Goal: Information Seeking & Learning: Learn about a topic

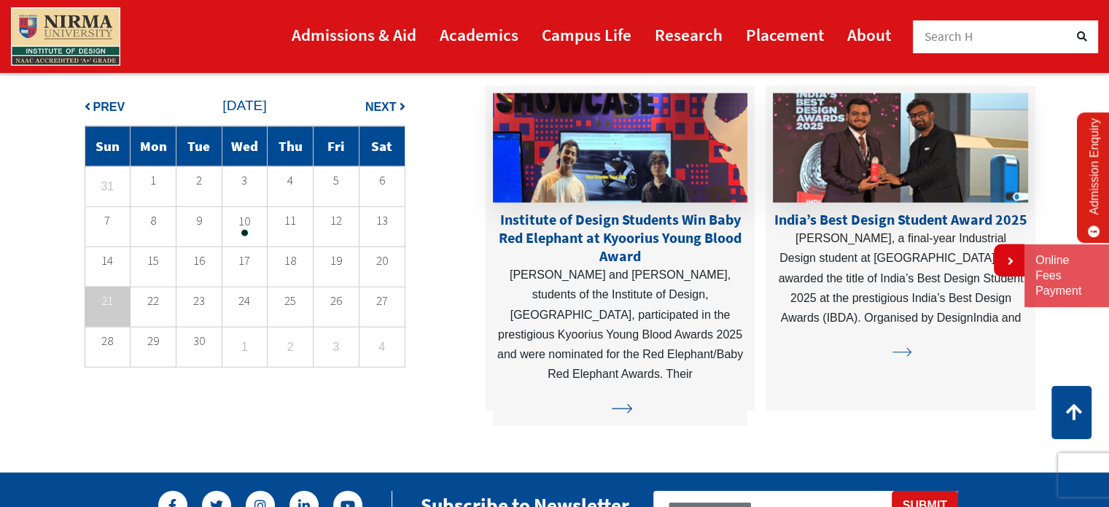
scroll to position [3497, 0]
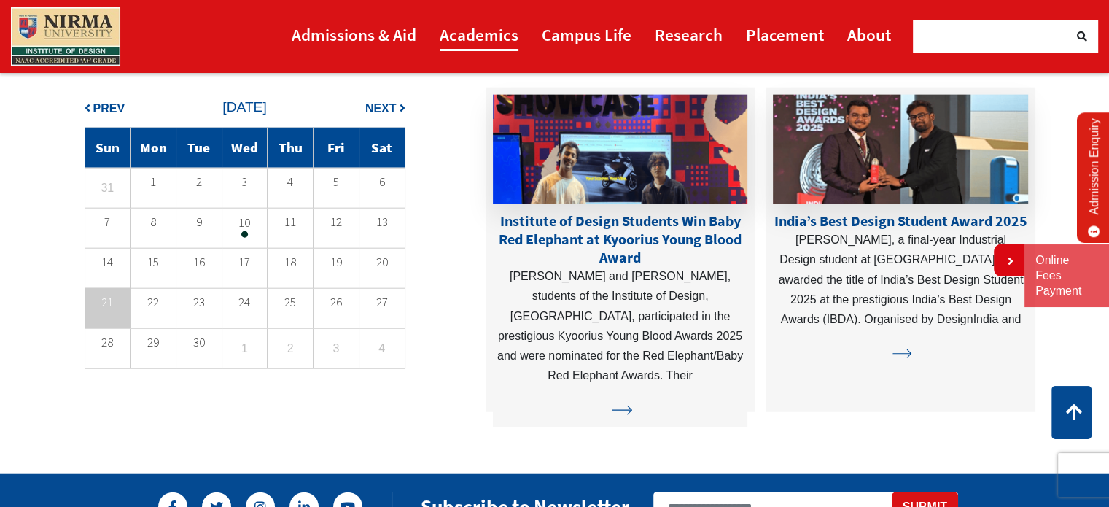
click at [516, 42] on link "Academics" at bounding box center [479, 34] width 79 height 33
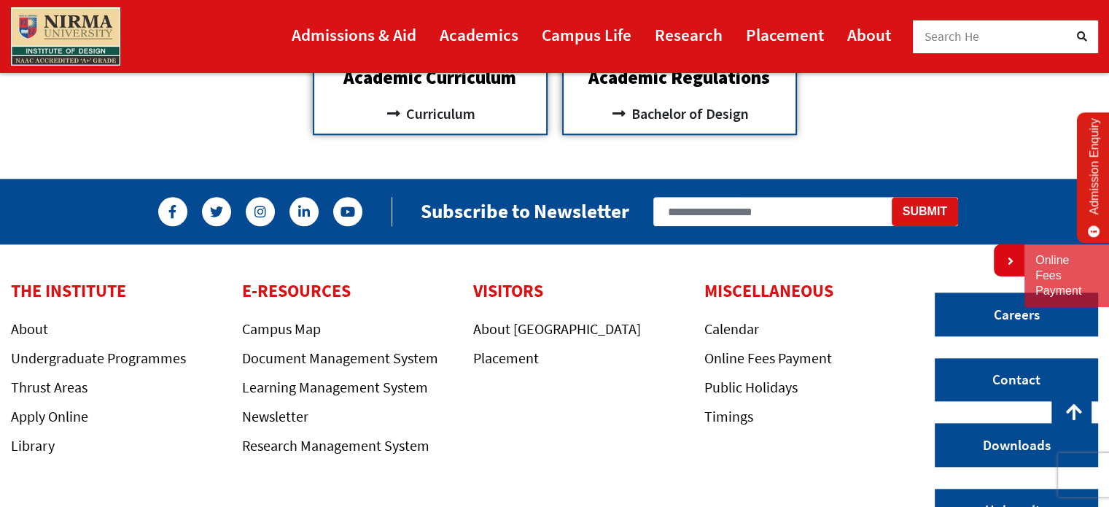
scroll to position [1530, 0]
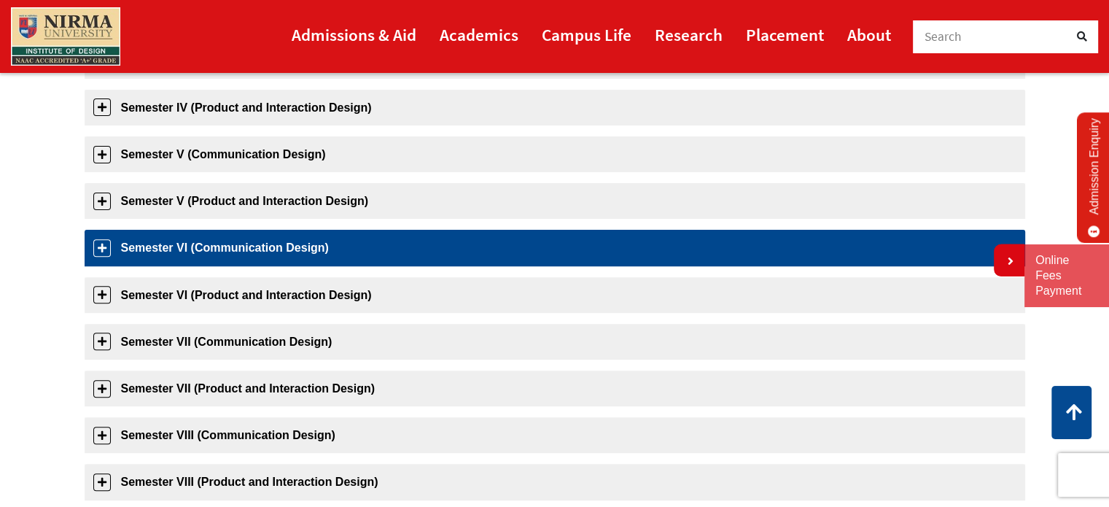
scroll to position [463, 0]
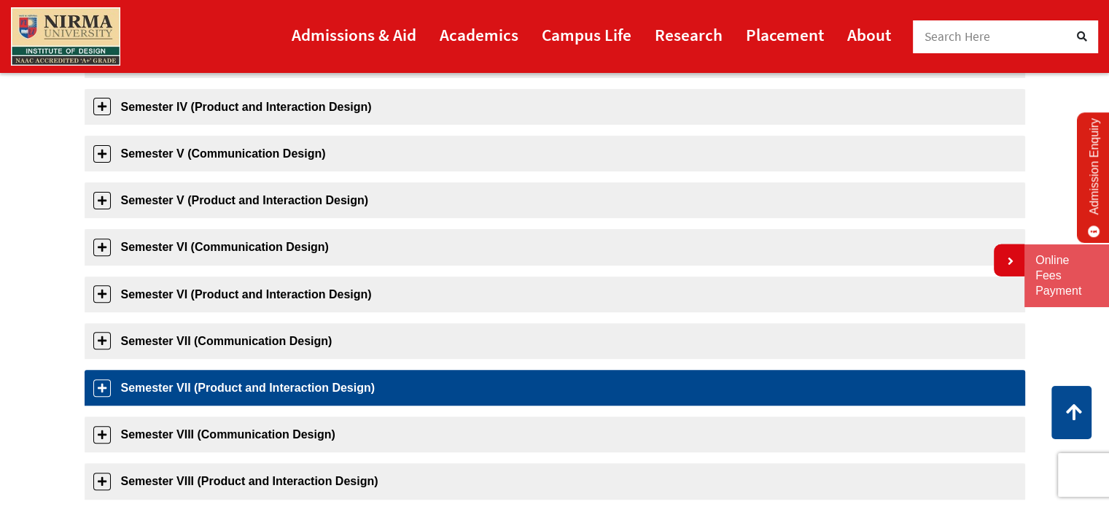
click at [96, 387] on link "Semester VII (Product and Interaction Design)" at bounding box center [555, 388] width 940 height 36
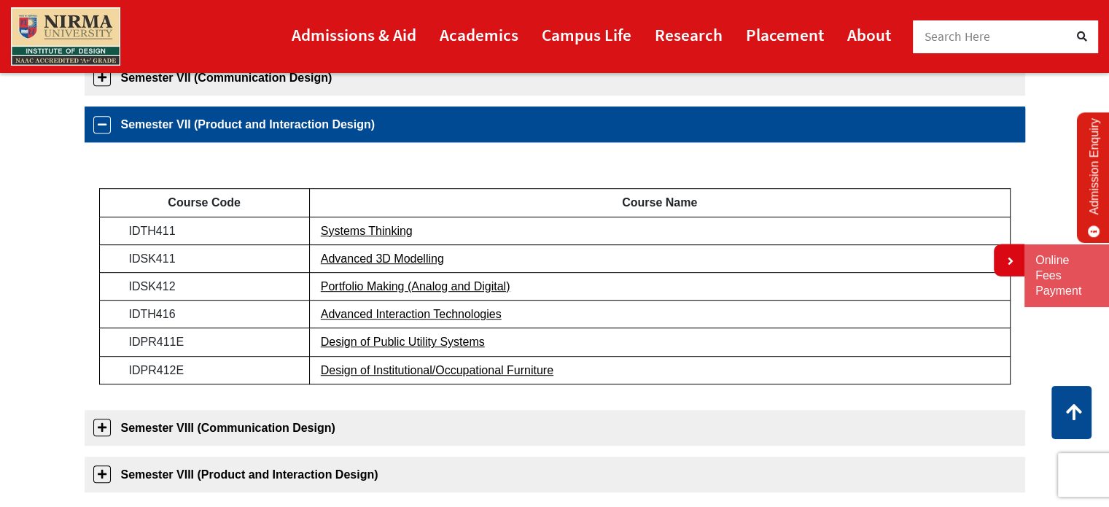
scroll to position [745, 0]
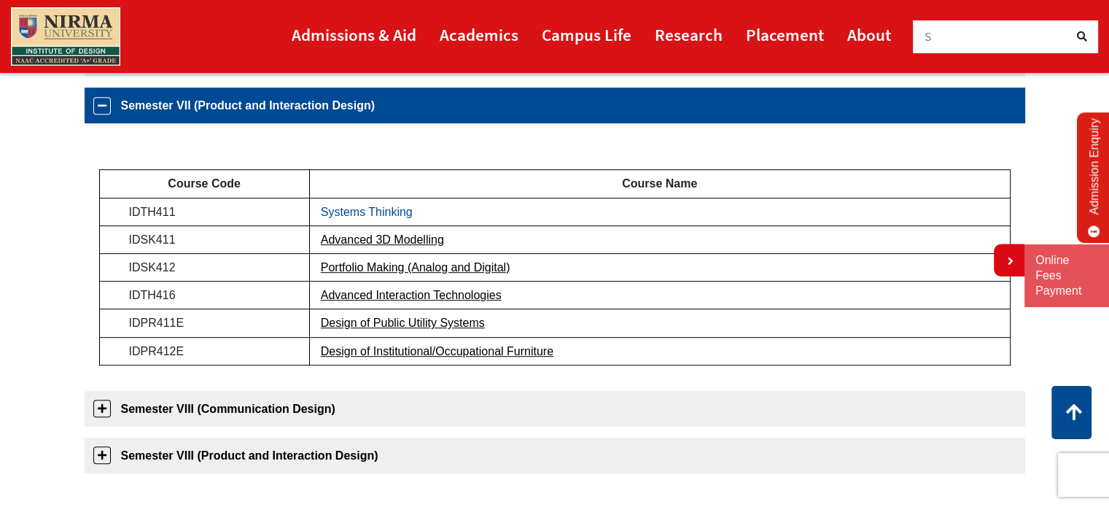
click at [394, 206] on link "Systems Thinking" at bounding box center [367, 212] width 92 height 12
click at [418, 238] on link "Advanced 3D Modelling" at bounding box center [382, 239] width 123 height 12
click at [414, 270] on link "Portfolio Making (Analog and Digital)" at bounding box center [416, 267] width 190 height 12
click at [470, 297] on link "Advanced Interaction Technologies" at bounding box center [411, 295] width 181 height 12
click at [470, 326] on link "Design of Public Utility Systems" at bounding box center [403, 322] width 164 height 12
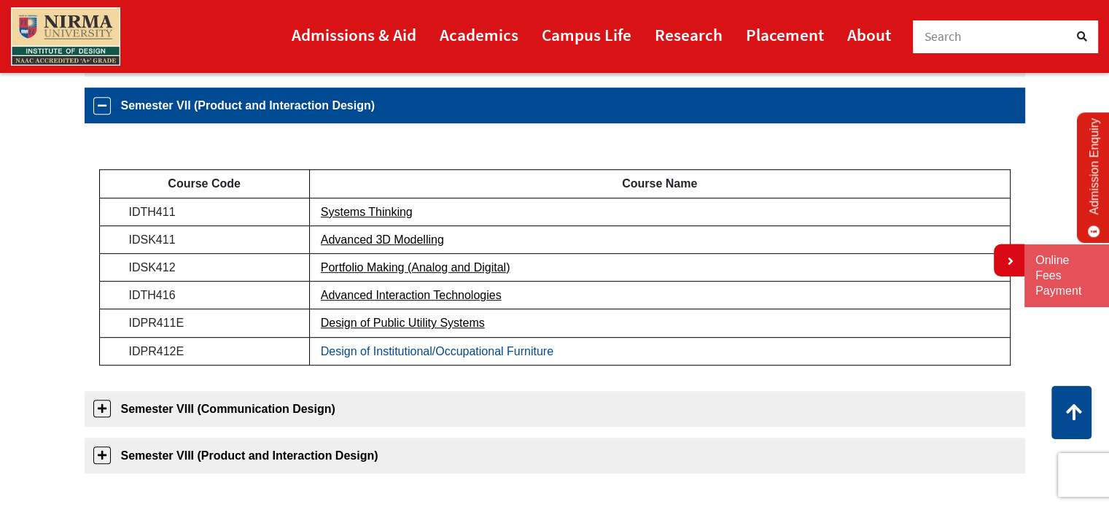
click at [498, 354] on link "Design of Institutional/Occupational Furniture" at bounding box center [437, 351] width 233 height 12
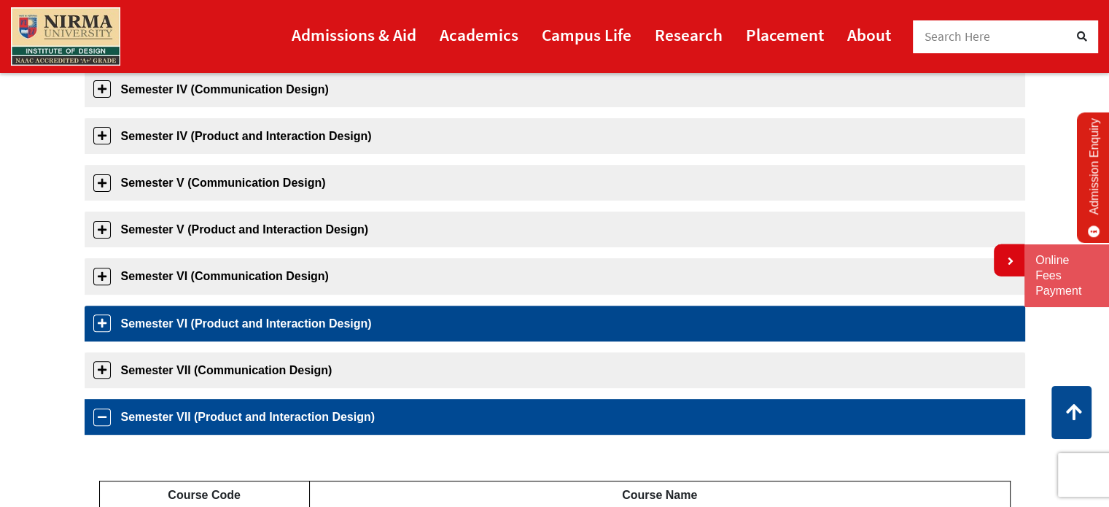
scroll to position [433, 0]
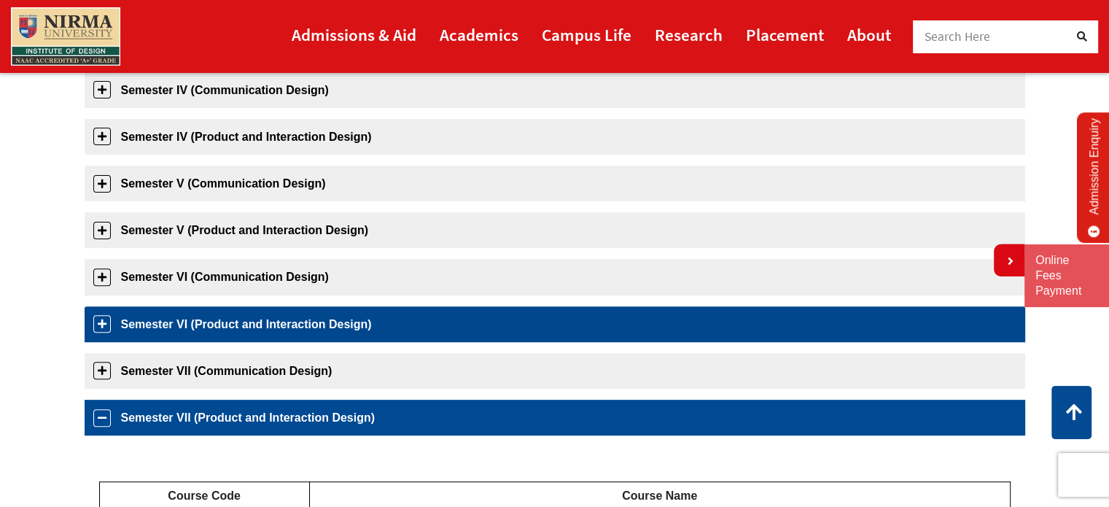
click at [245, 317] on link "Semester VI (Product and Interaction Design)" at bounding box center [555, 324] width 940 height 36
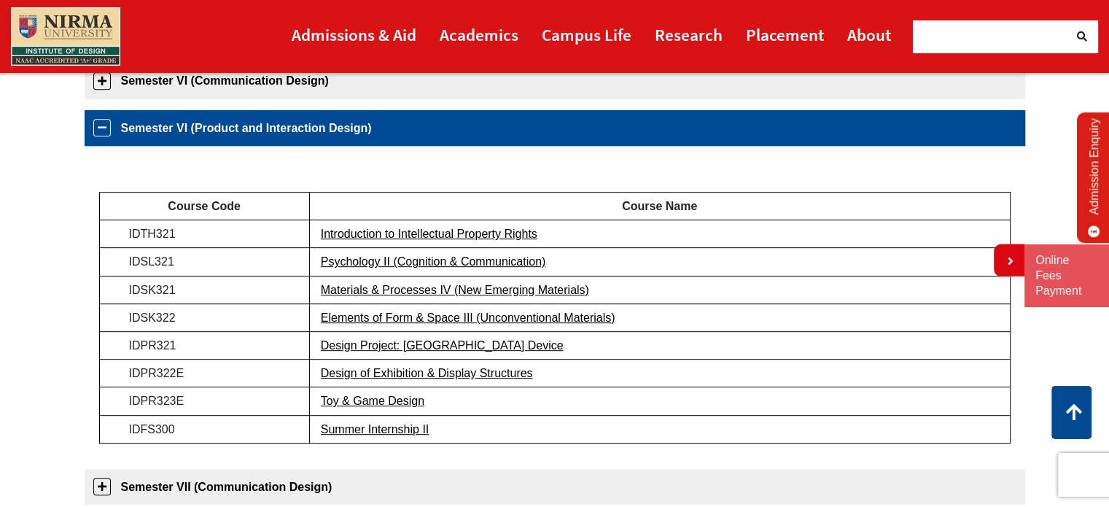
scroll to position [651, 0]
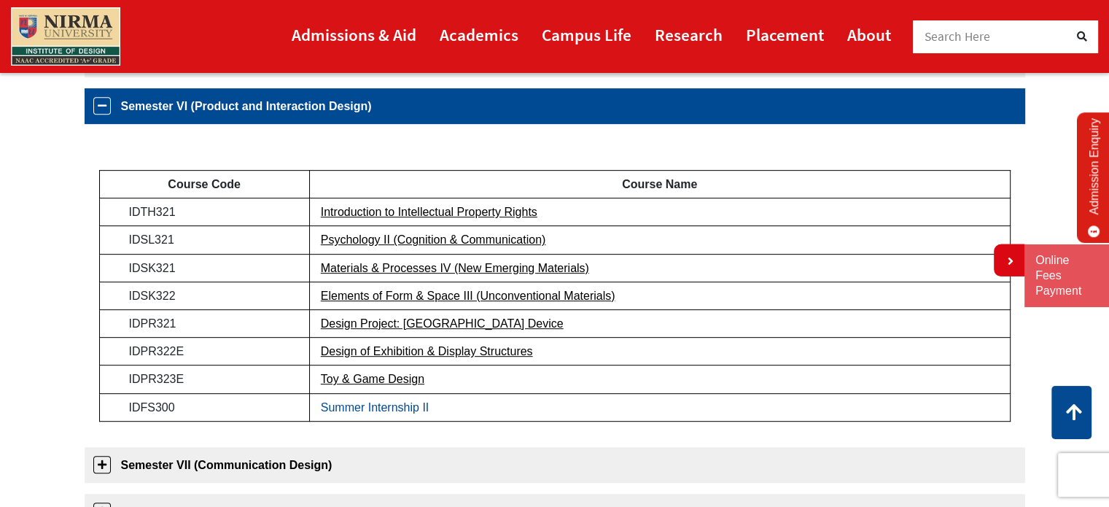
click at [370, 401] on link "Summer Internship II" at bounding box center [375, 407] width 109 height 12
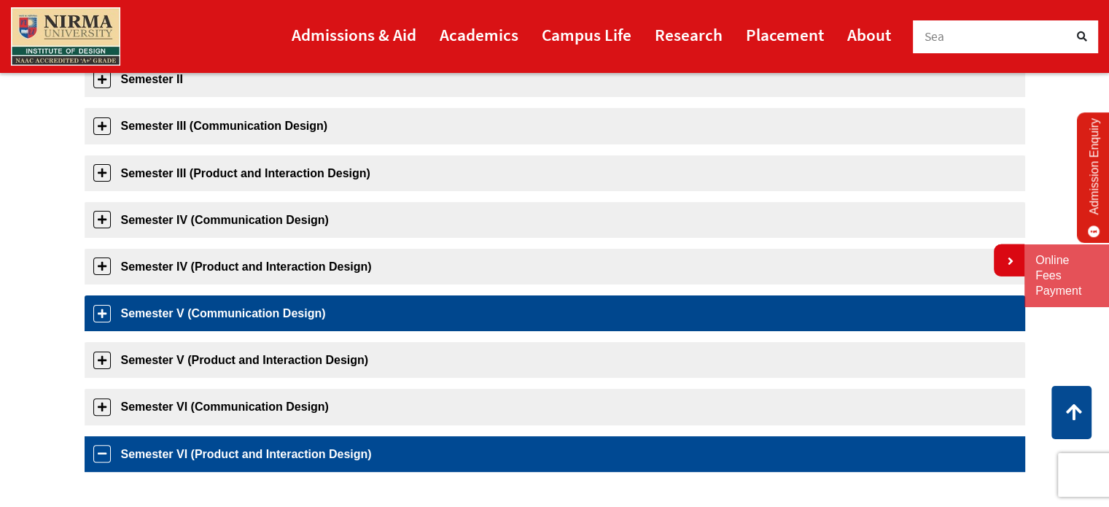
scroll to position [304, 0]
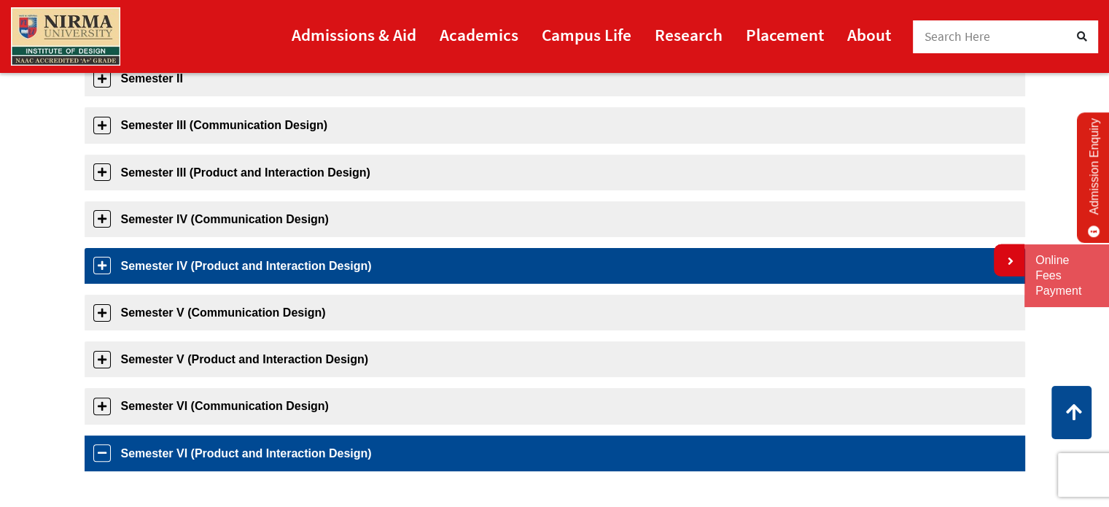
click at [252, 270] on link "Semester IV (Product and Interaction Design)" at bounding box center [555, 266] width 940 height 36
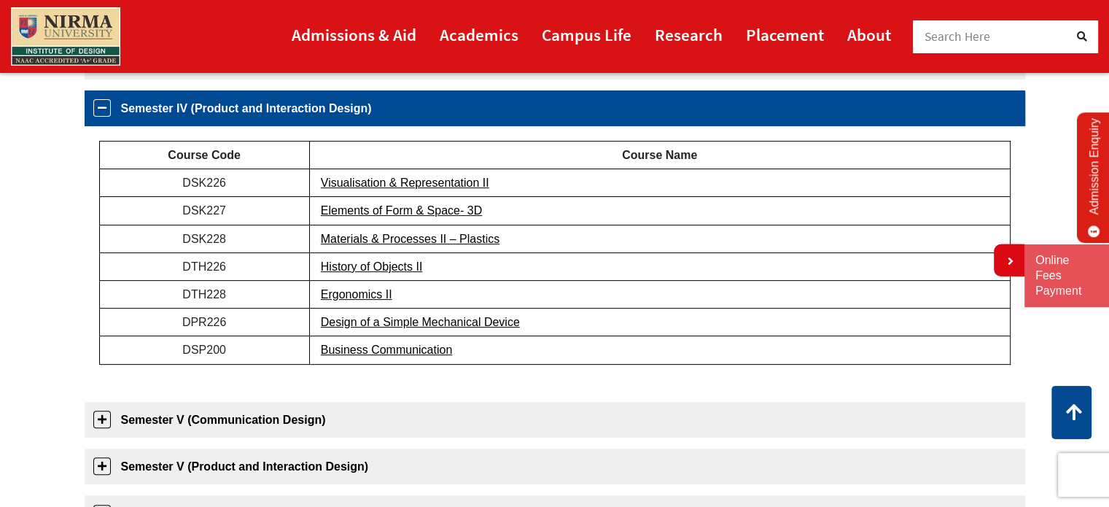
scroll to position [464, 0]
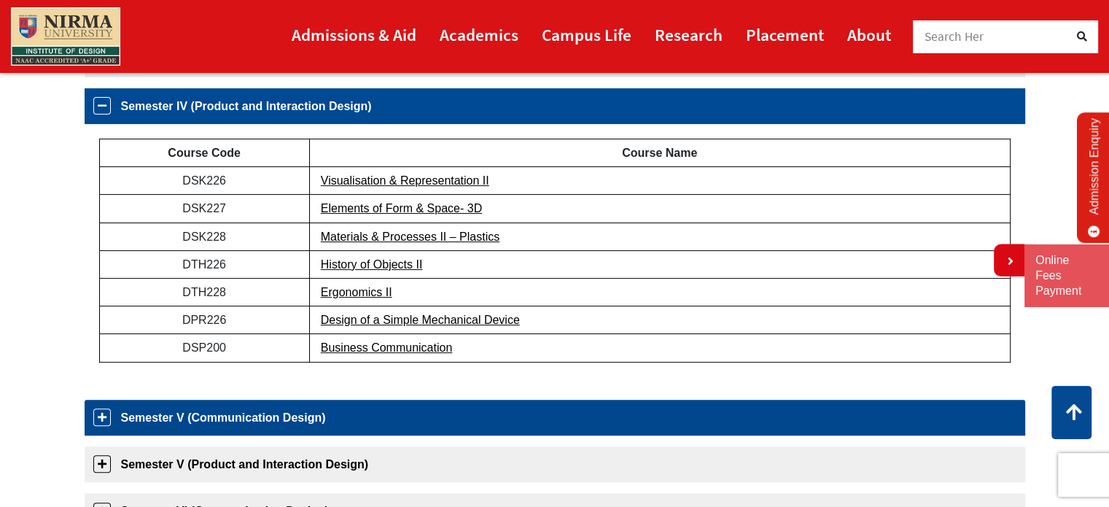
click at [244, 410] on link "Semester V (Communication Design)" at bounding box center [555, 418] width 940 height 36
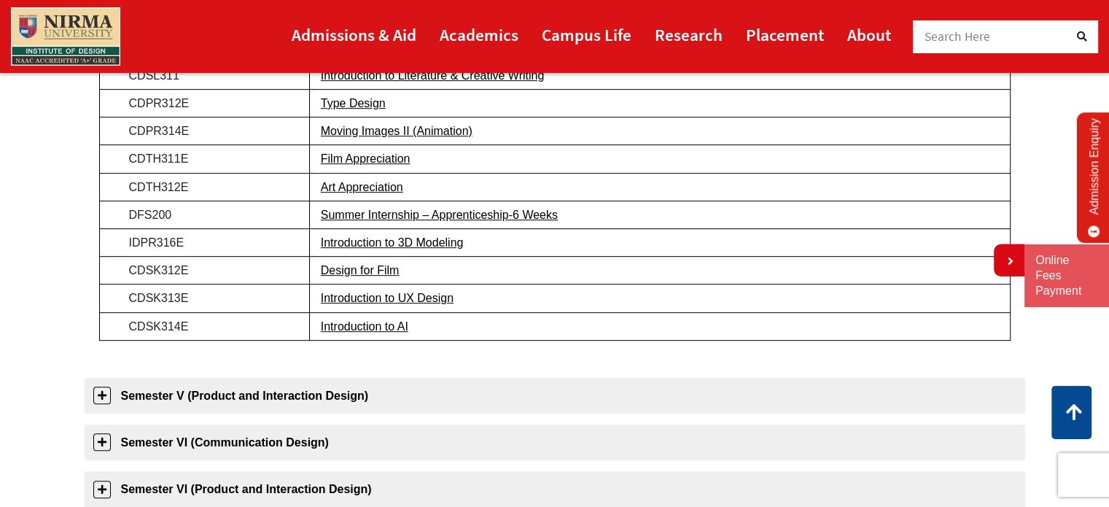
scroll to position [674, 0]
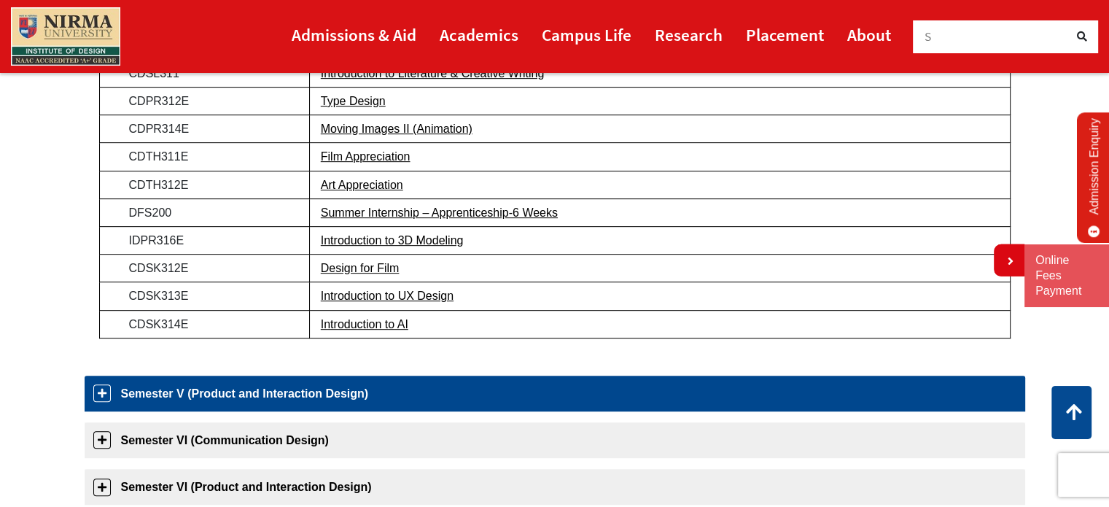
click at [241, 389] on link "Semester V (Product and Interaction Design)" at bounding box center [555, 393] width 940 height 36
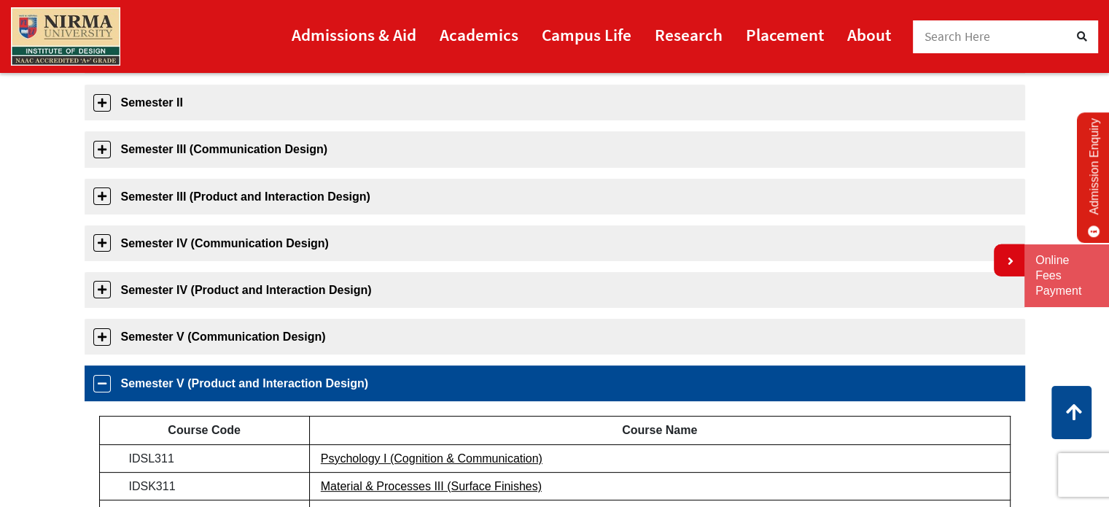
scroll to position [279, 0]
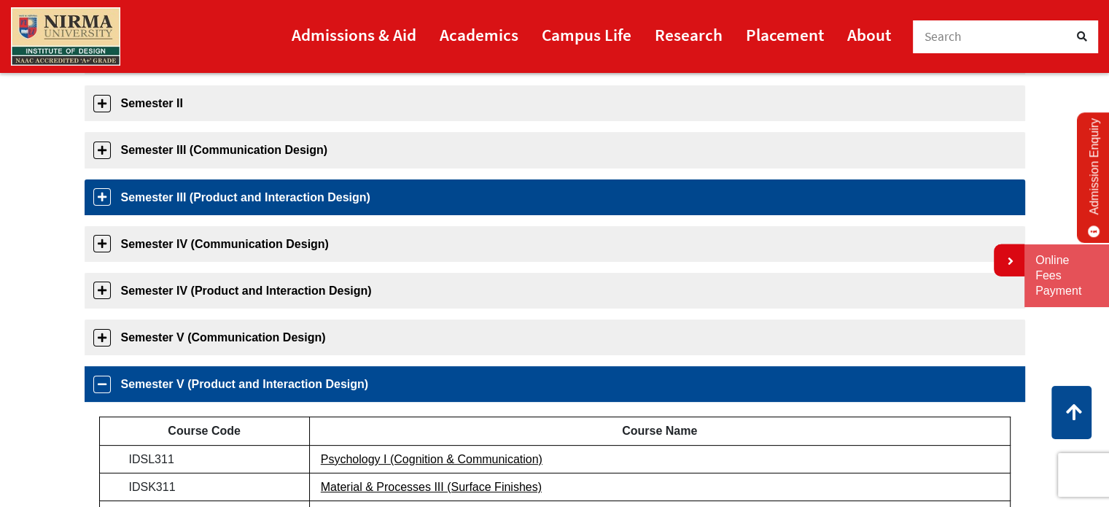
click at [157, 208] on link "Semester III (Product and Interaction Design)" at bounding box center [555, 197] width 940 height 36
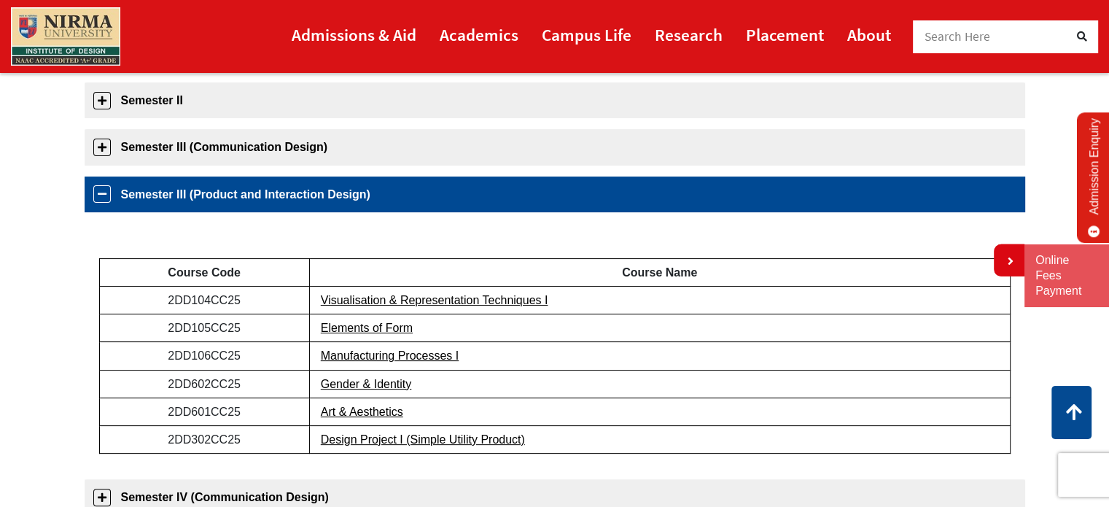
scroll to position [277, 0]
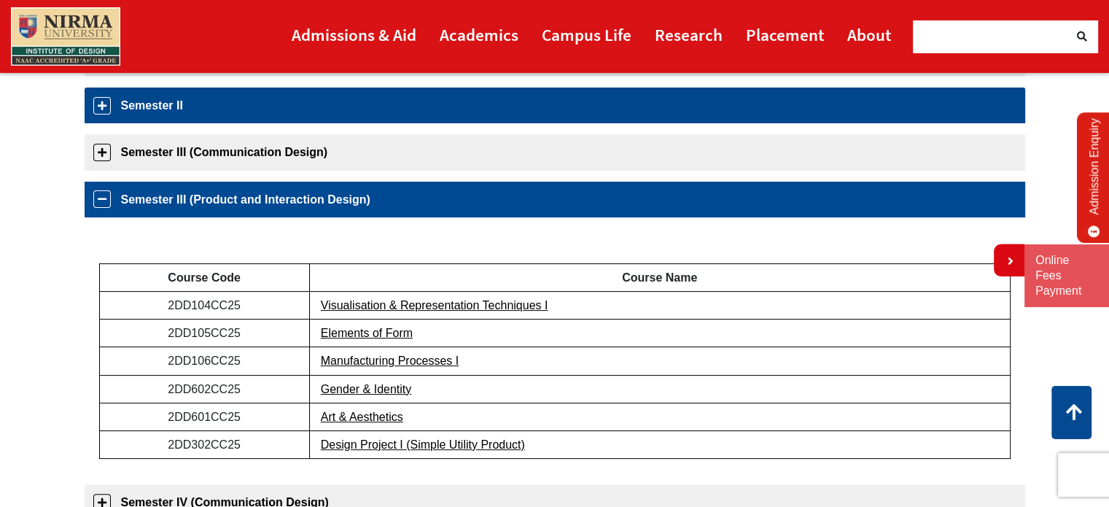
click at [147, 100] on link "Semester II" at bounding box center [555, 105] width 940 height 36
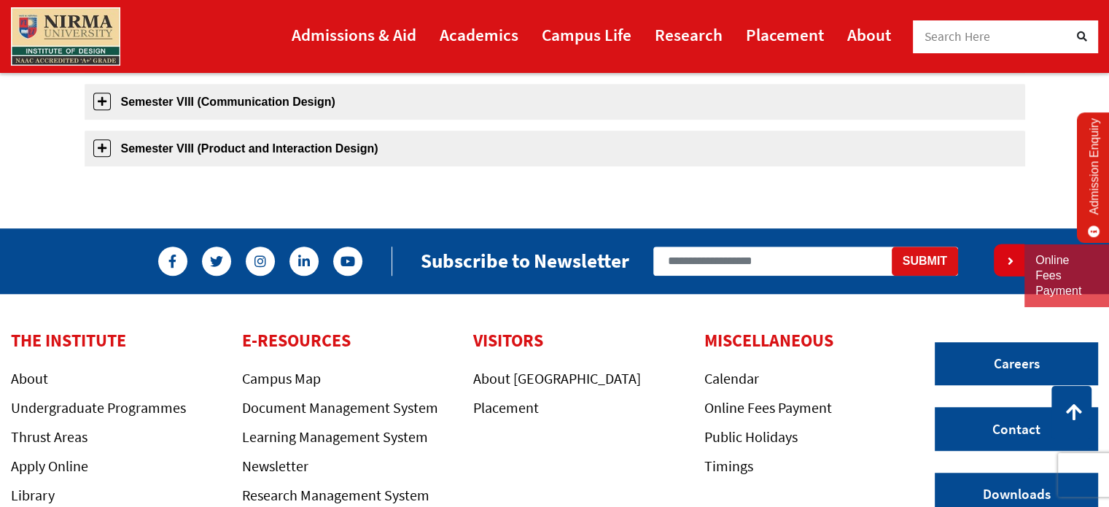
scroll to position [1032, 0]
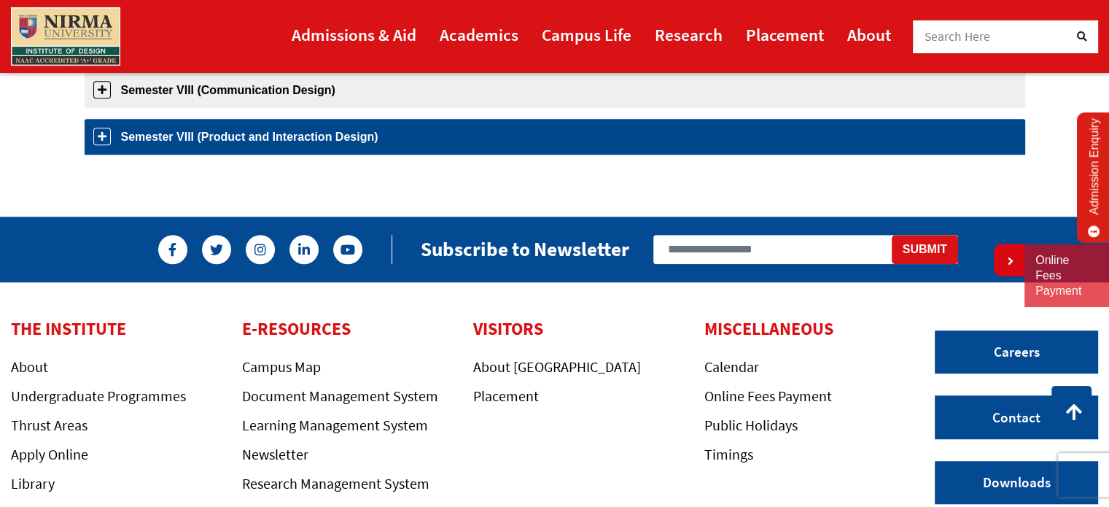
click at [335, 139] on link "Semester VIII (Product and Interaction Design)" at bounding box center [555, 137] width 940 height 36
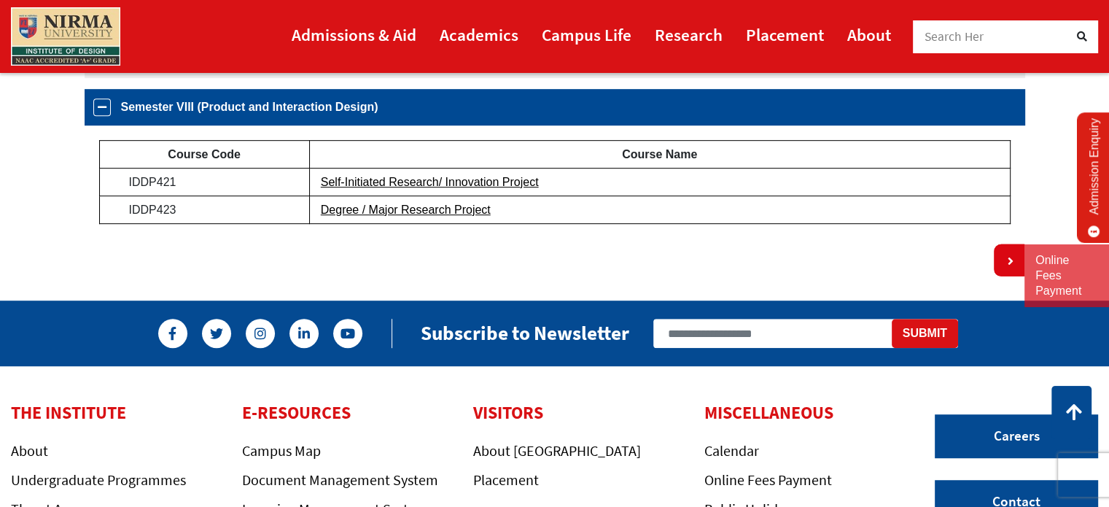
scroll to position [838, 0]
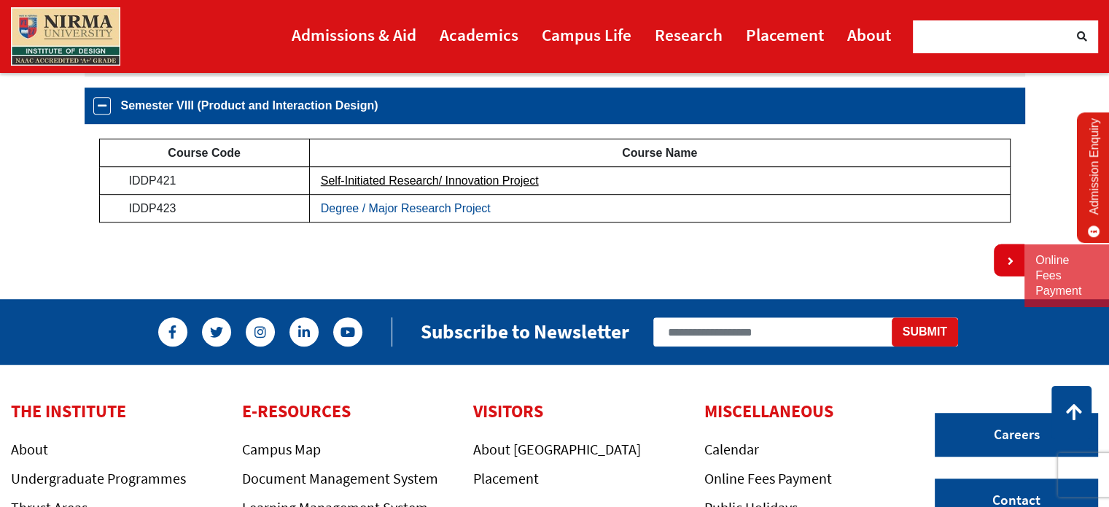
click at [397, 211] on link "Degree / Major Research Project" at bounding box center [406, 208] width 170 height 12
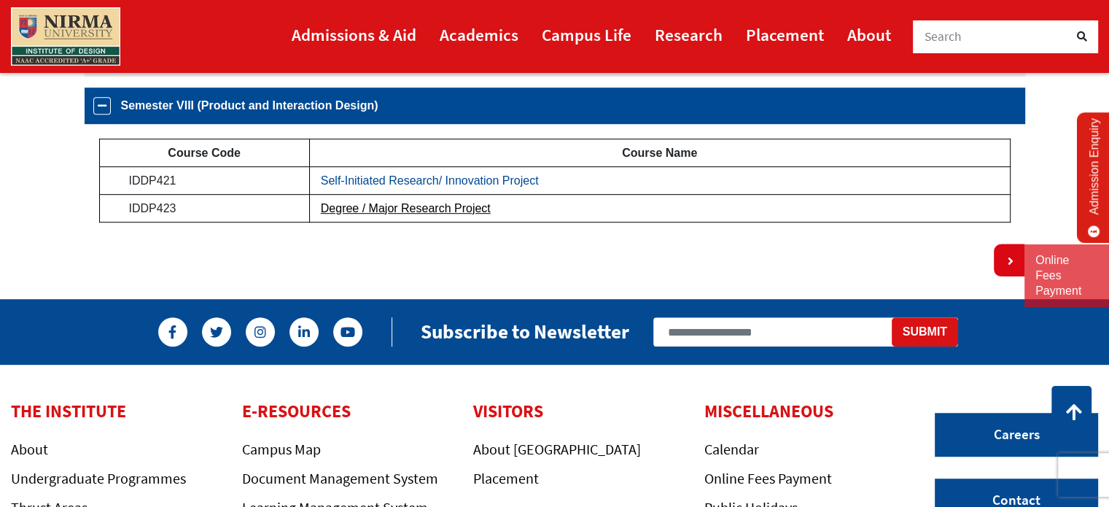
click at [451, 180] on link "Self-Initiated Research/ Innovation Project" at bounding box center [430, 180] width 218 height 12
